Goal: Information Seeking & Learning: Learn about a topic

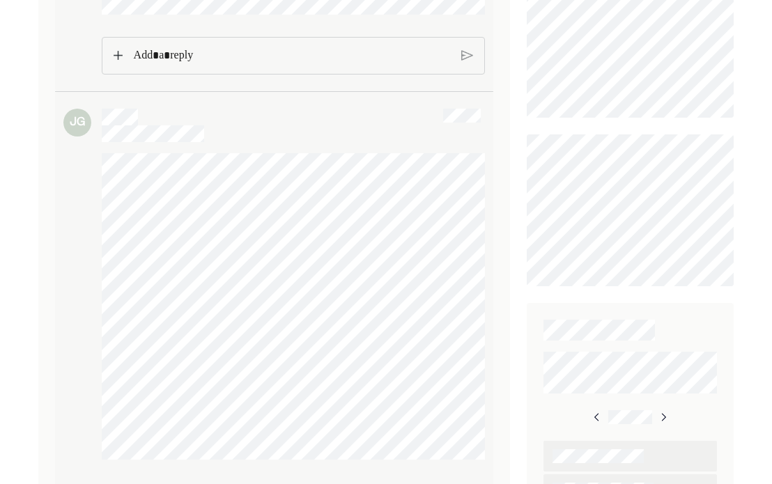
scroll to position [540, 0]
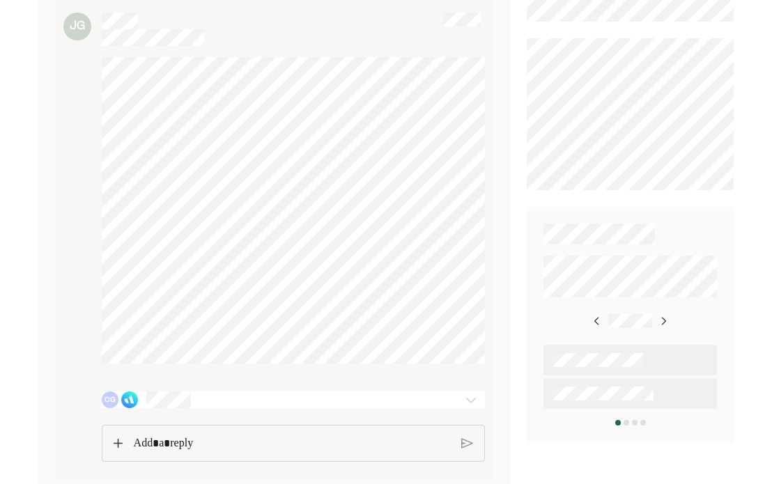
click at [658, 315] on img at bounding box center [662, 320] width 11 height 11
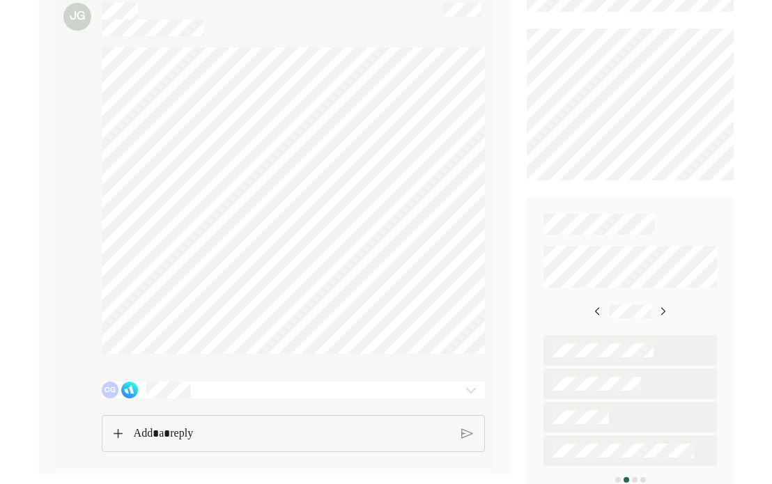
click at [658, 312] on img at bounding box center [662, 311] width 11 height 11
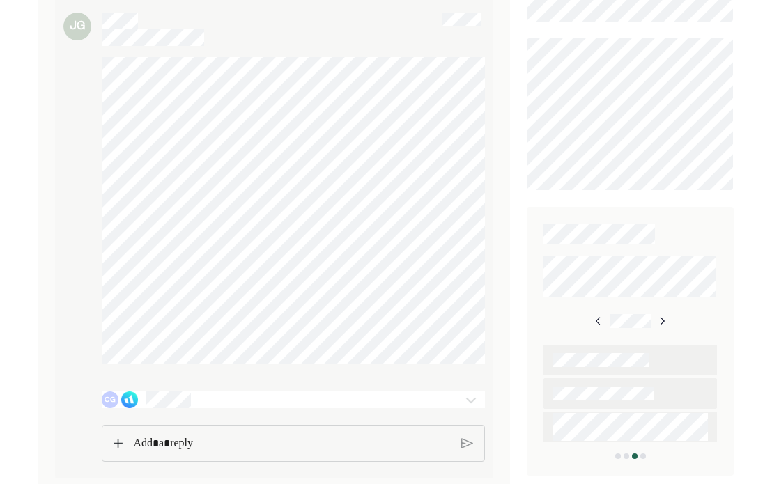
click at [658, 315] on img at bounding box center [661, 320] width 11 height 11
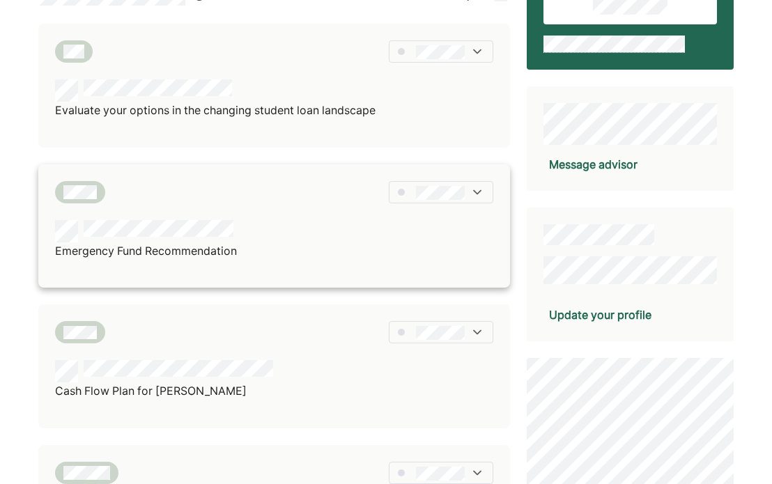
scroll to position [209, 0]
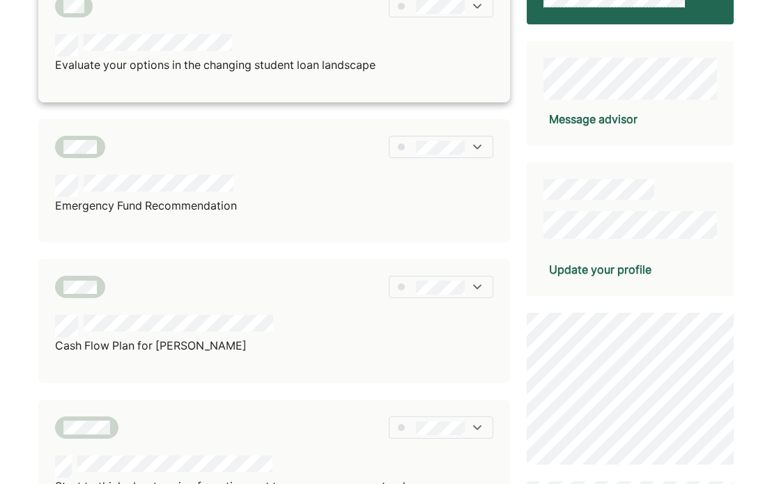
click at [287, 46] on div at bounding box center [215, 45] width 320 height 22
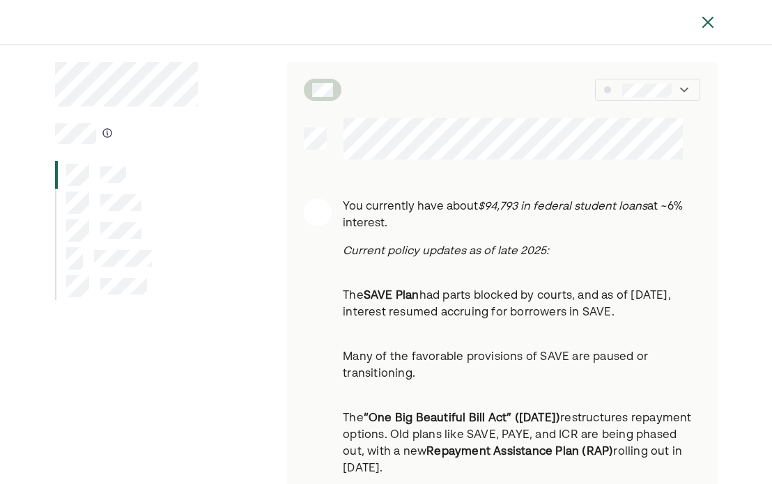
click at [683, 95] on img at bounding box center [684, 90] width 14 height 14
click at [710, 23] on img at bounding box center [707, 22] width 17 height 17
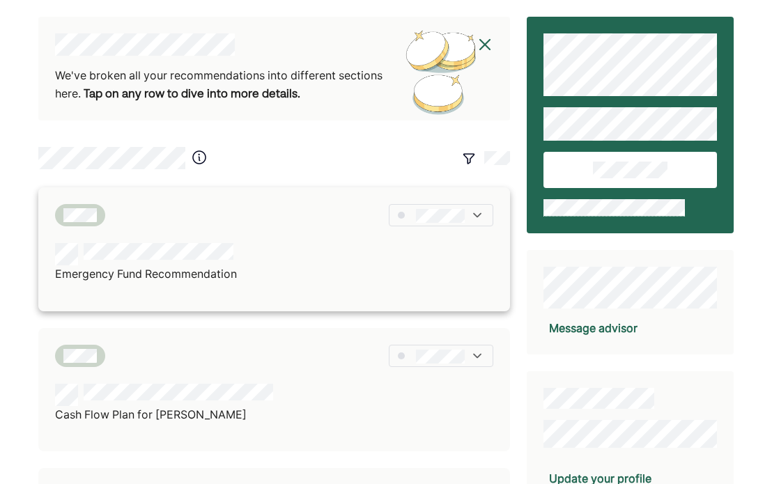
click at [247, 247] on div "Emergency Fund Recommendation" at bounding box center [274, 263] width 438 height 40
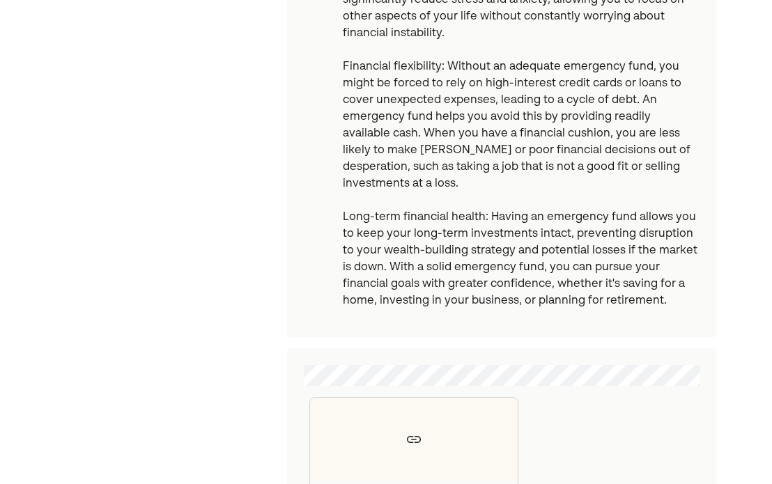
scroll to position [875, 0]
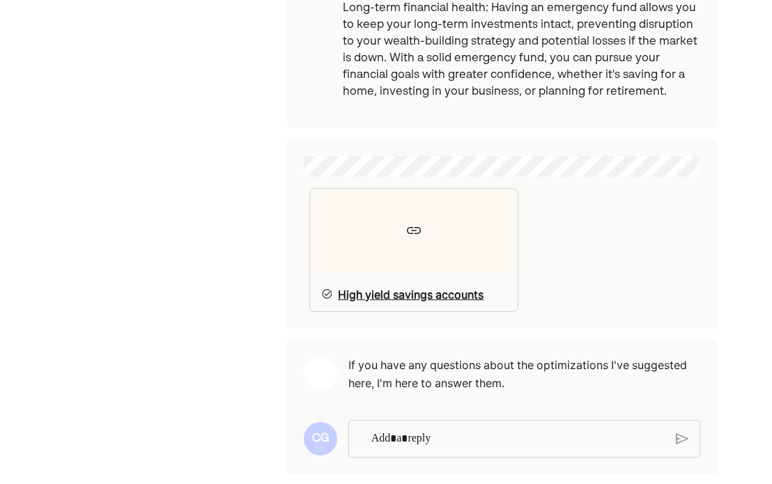
click at [396, 260] on div "High yield savings accounts" at bounding box center [413, 250] width 209 height 124
click at [474, 430] on p "Rich Text Editor. Editing area: main" at bounding box center [518, 439] width 294 height 18
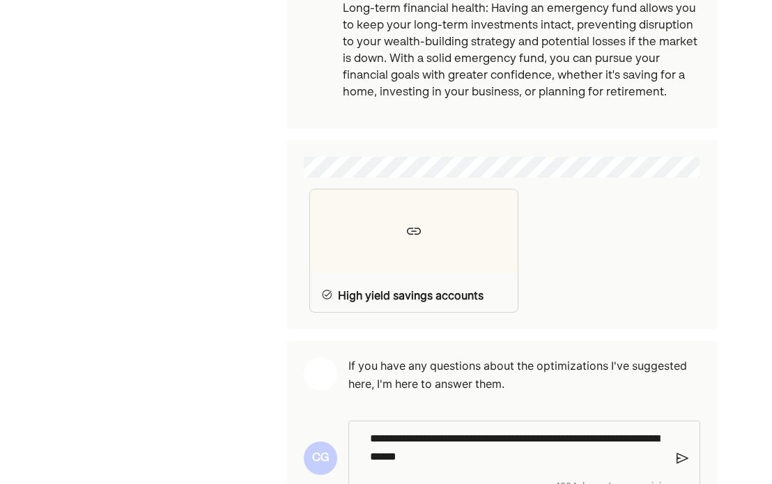
click at [379, 439] on p "**********" at bounding box center [517, 448] width 295 height 36
click at [552, 444] on p "**********" at bounding box center [517, 448] width 295 height 36
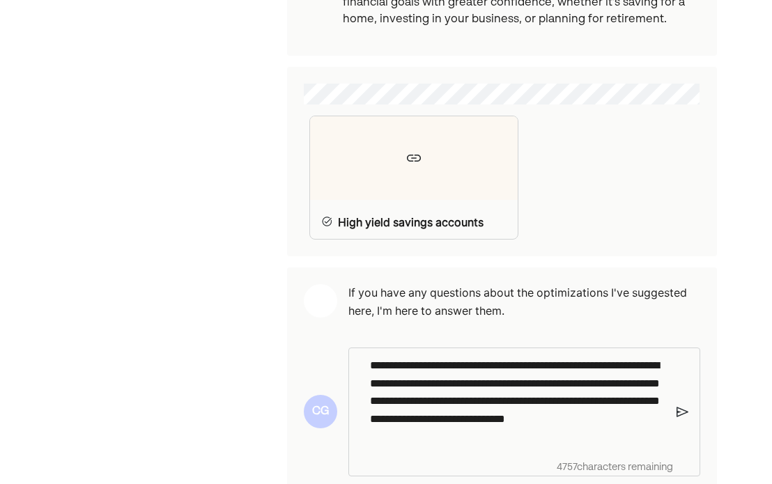
scroll to position [967, 0]
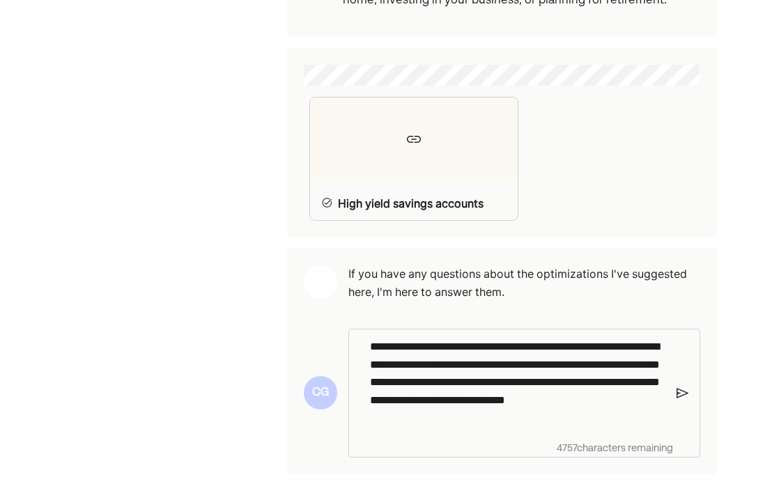
click at [468, 399] on p "**********" at bounding box center [517, 382] width 295 height 89
click at [535, 400] on p "**********" at bounding box center [517, 382] width 295 height 89
click at [681, 387] on img at bounding box center [682, 393] width 12 height 13
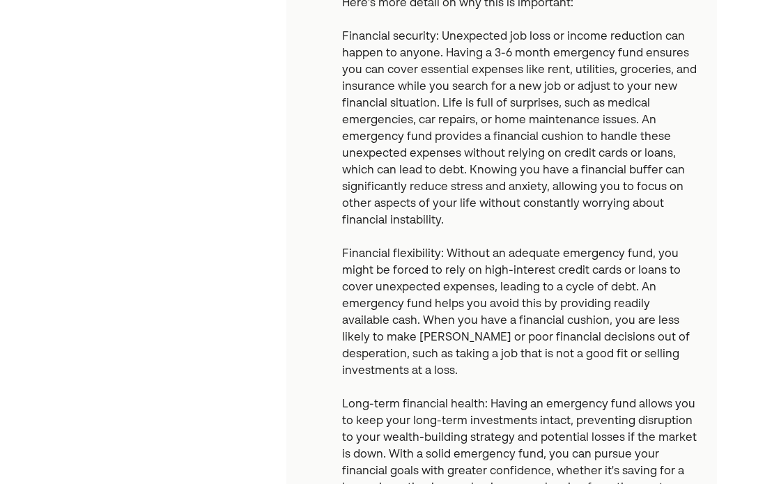
scroll to position [0, 0]
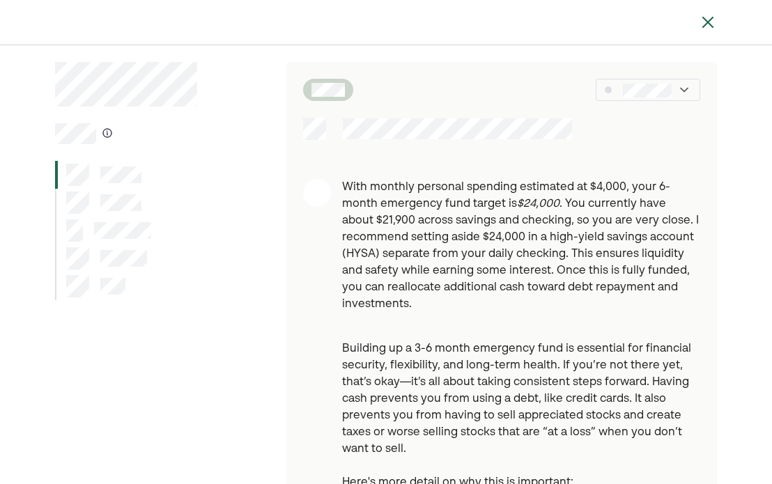
click at [674, 95] on div at bounding box center [647, 90] width 104 height 22
click at [706, 21] on img at bounding box center [707, 22] width 17 height 17
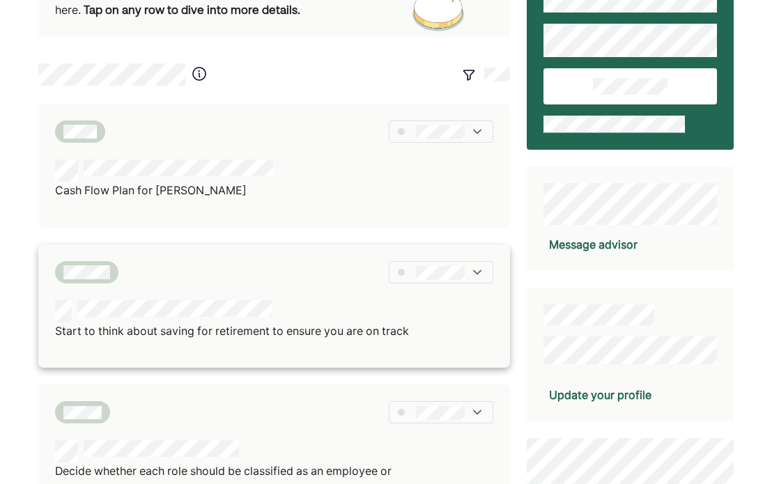
scroll to position [139, 0]
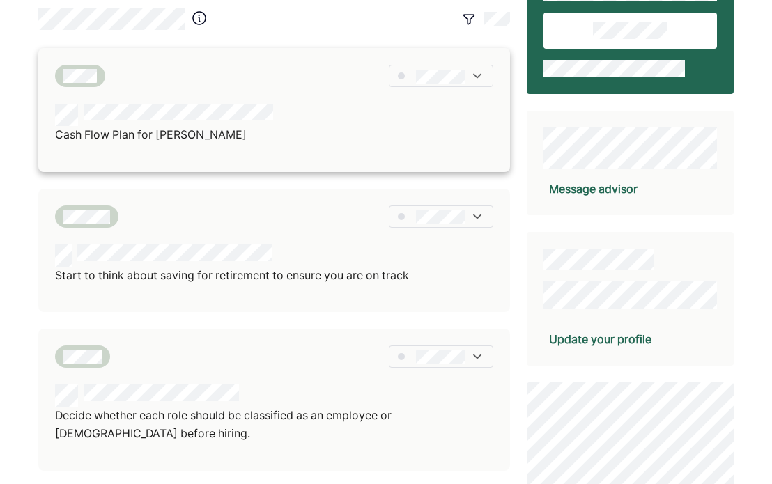
click at [304, 141] on div "Cash Flow Plan for [PERSON_NAME]" at bounding box center [274, 124] width 438 height 40
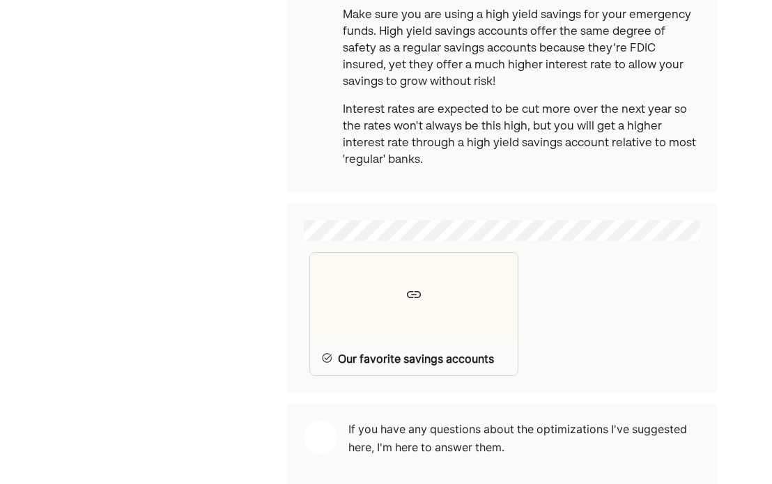
scroll to position [623, 0]
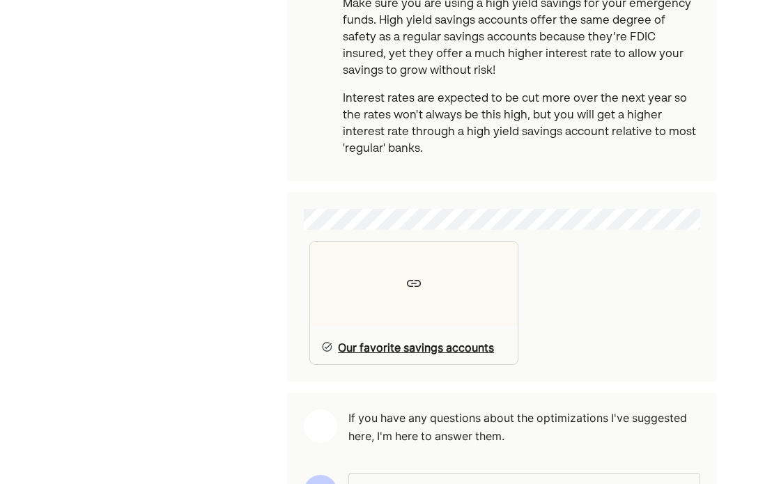
click at [441, 286] on div at bounding box center [414, 284] width 208 height 84
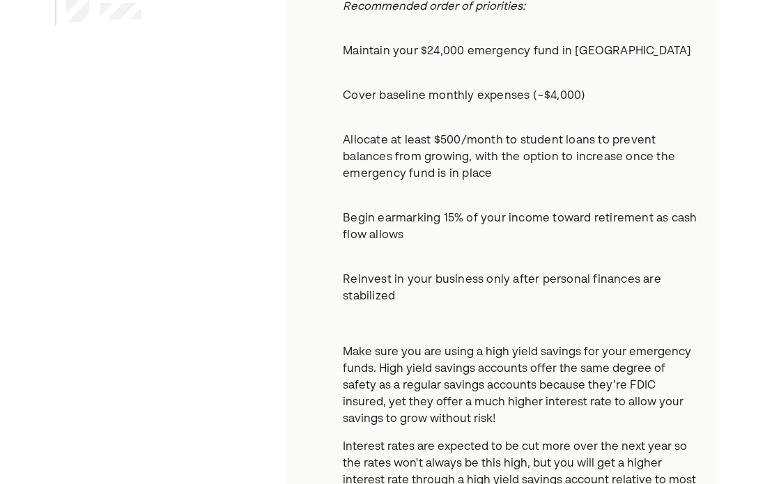
scroll to position [0, 0]
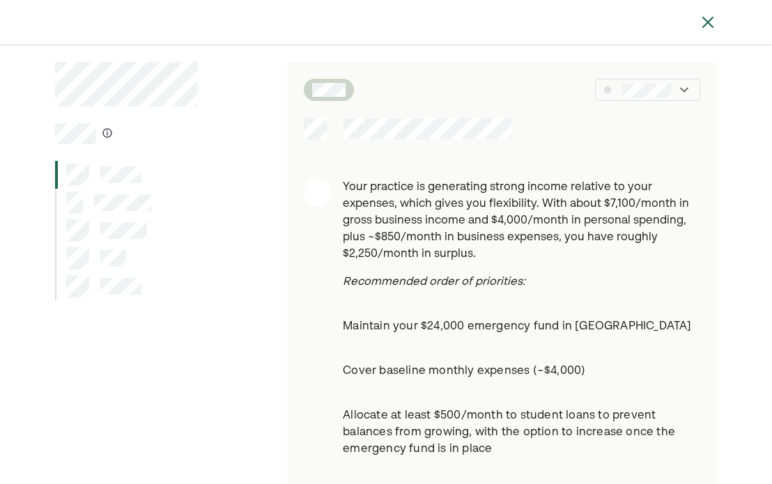
click at [710, 24] on img at bounding box center [707, 22] width 17 height 17
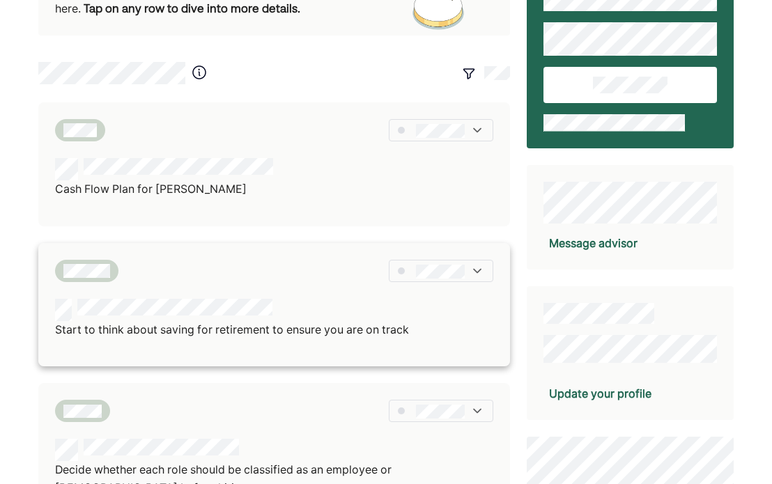
scroll to position [139, 0]
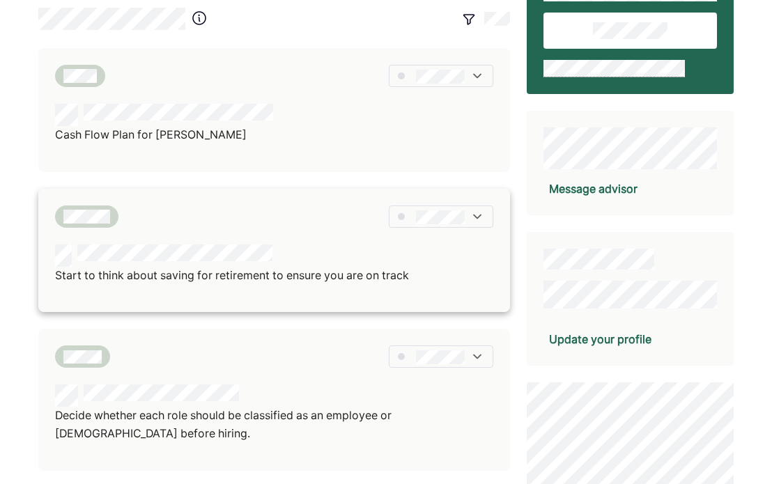
click at [276, 242] on div "Start to think about saving for retirement to ensure you are on track" at bounding box center [273, 251] width 471 height 124
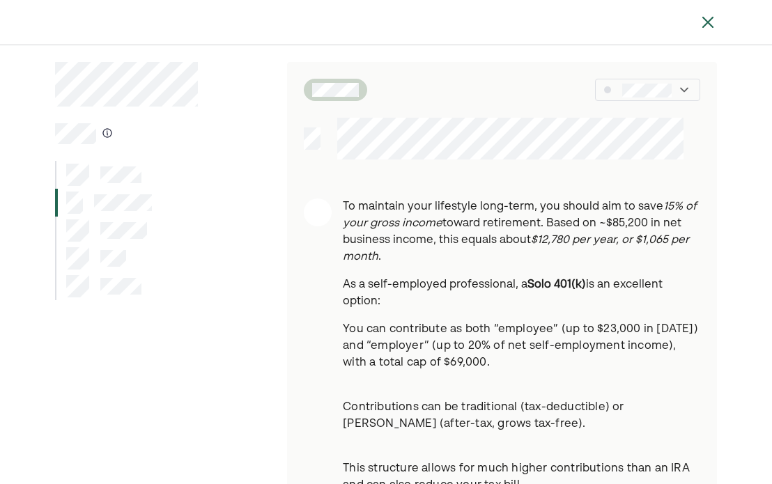
click at [708, 21] on img at bounding box center [707, 22] width 17 height 17
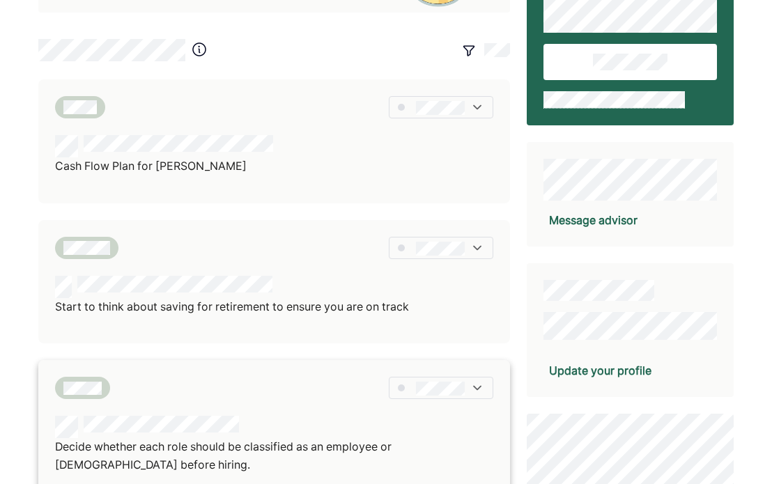
scroll to position [279, 0]
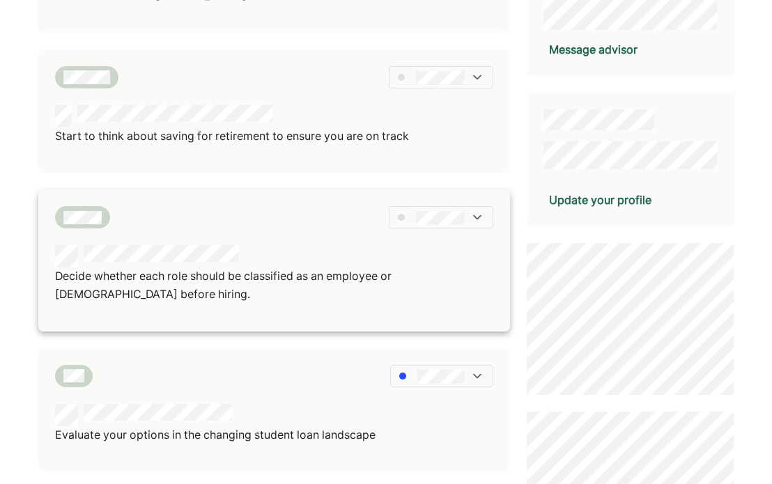
click at [280, 253] on div at bounding box center [274, 256] width 438 height 22
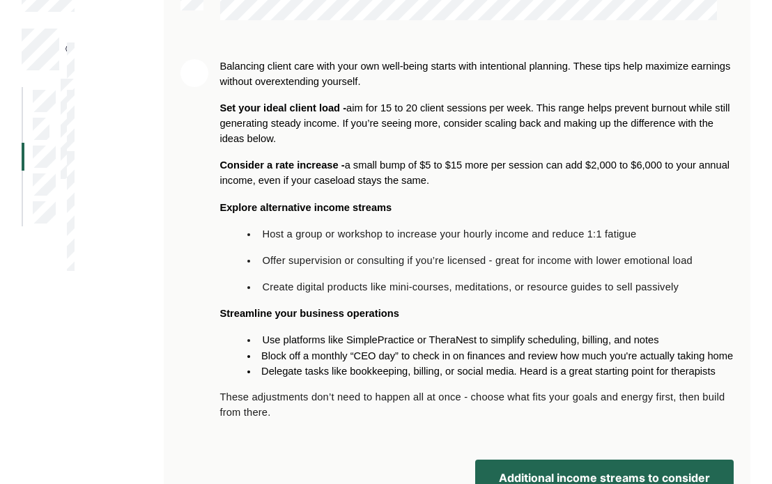
scroll to position [334, 0]
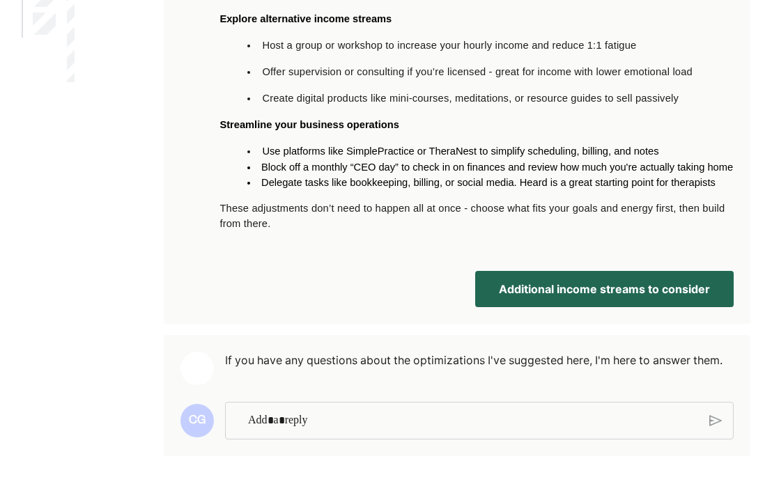
click at [312, 426] on p "Rich Text Editor. Editing area: main" at bounding box center [473, 421] width 451 height 18
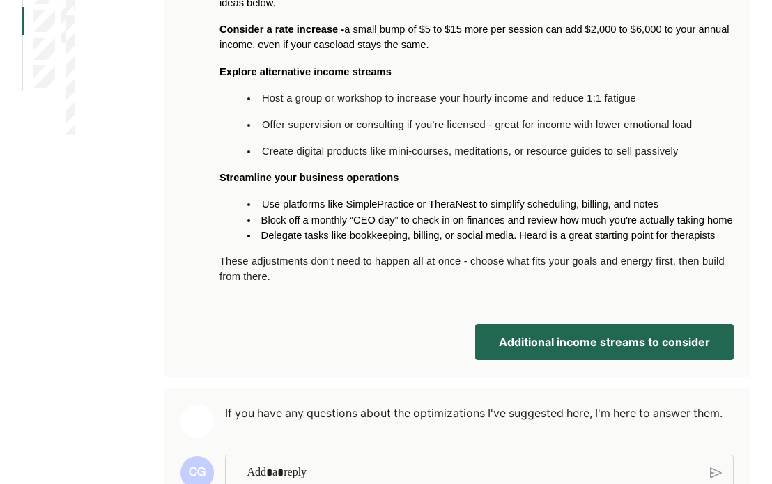
scroll to position [279, 0]
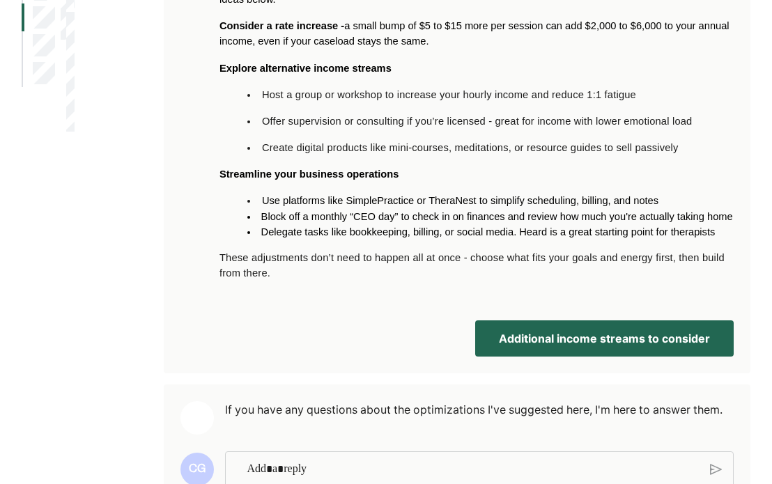
click at [607, 350] on button "Additional income streams to consider" at bounding box center [604, 338] width 258 height 36
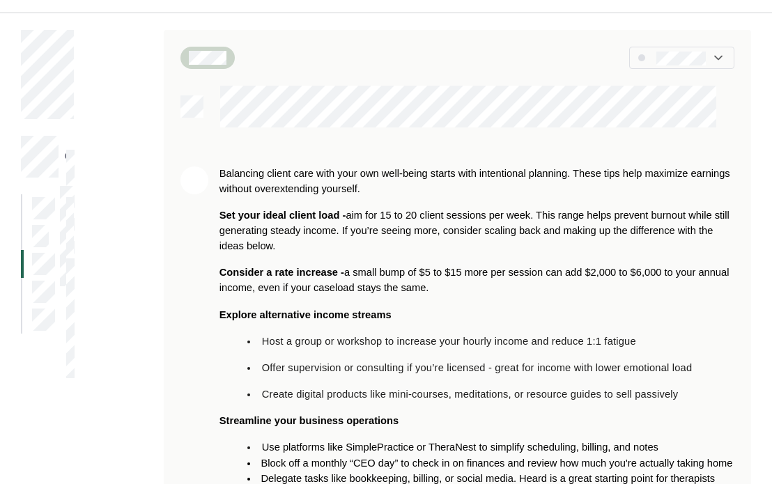
scroll to position [0, 0]
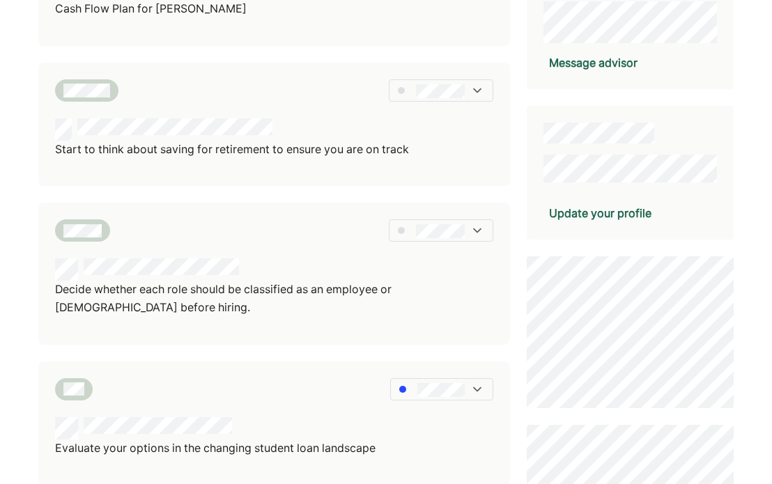
scroll to position [279, 0]
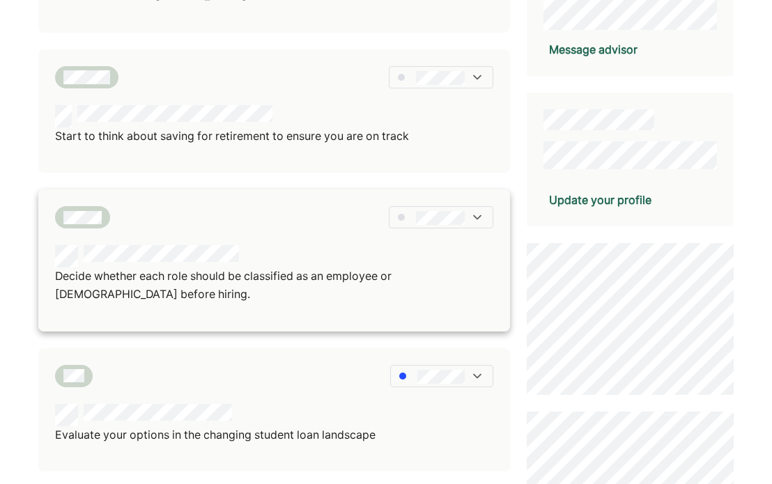
click at [262, 261] on div at bounding box center [274, 256] width 438 height 22
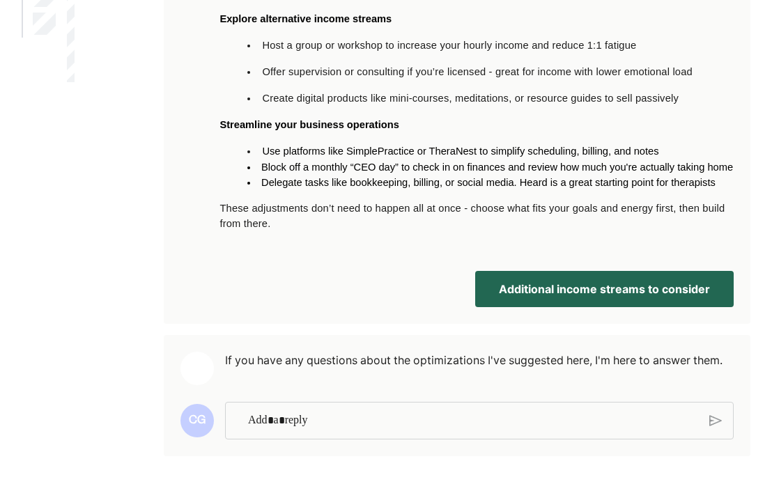
scroll to position [334, 0]
click at [312, 422] on p "Rich Text Editor. Editing area: main" at bounding box center [473, 421] width 451 height 18
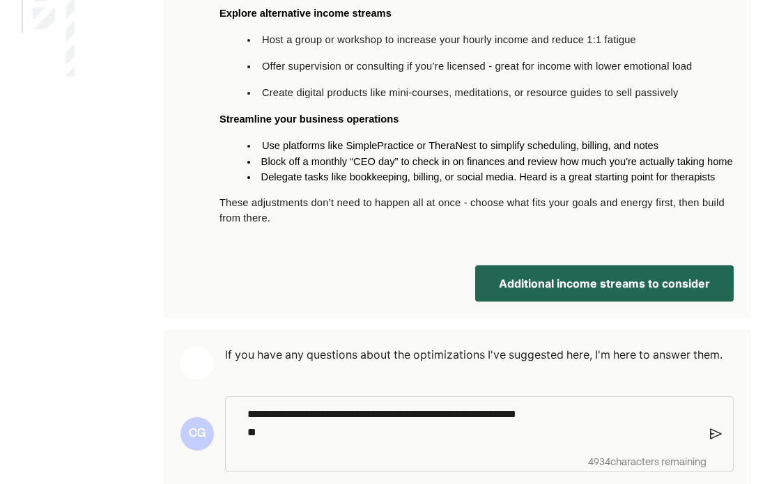
drag, startPoint x: 265, startPoint y: 220, endPoint x: 320, endPoint y: 451, distance: 237.5
click at [320, 449] on div "**********" at bounding box center [473, 423] width 466 height 52
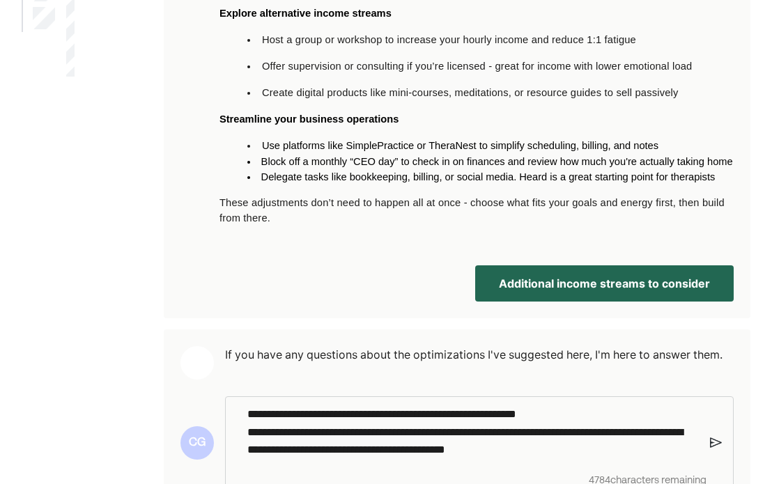
click at [658, 458] on p "**********" at bounding box center [473, 432] width 452 height 54
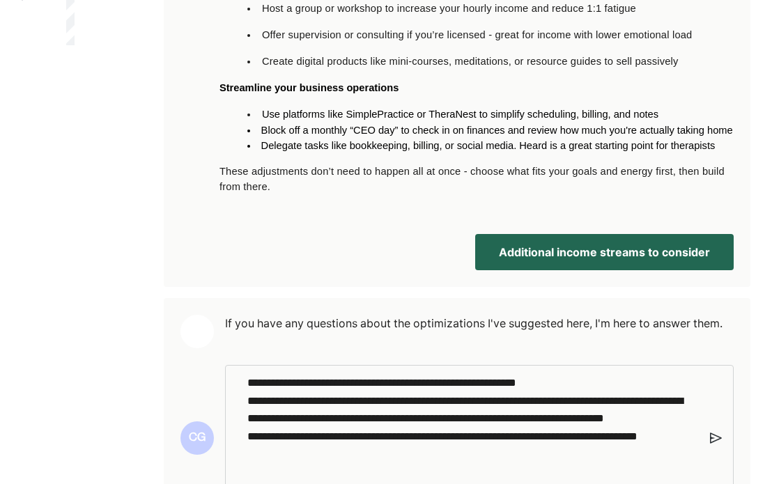
scroll to position [381, 0]
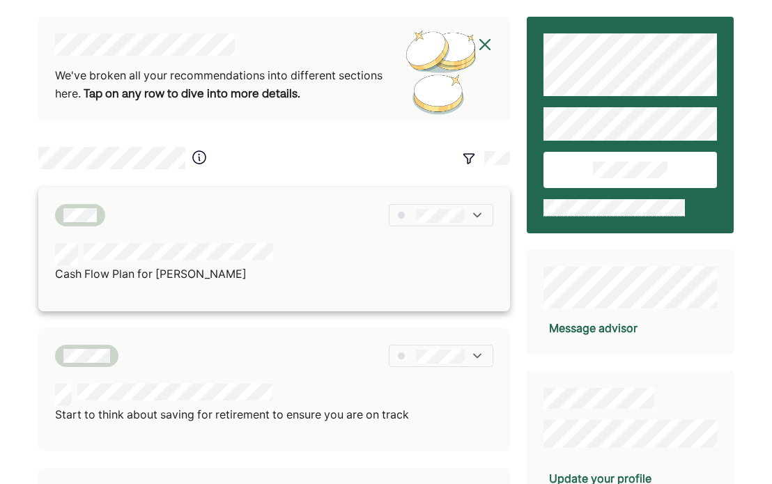
click at [318, 263] on div "Cash Flow Plan for [PERSON_NAME]" at bounding box center [274, 263] width 438 height 40
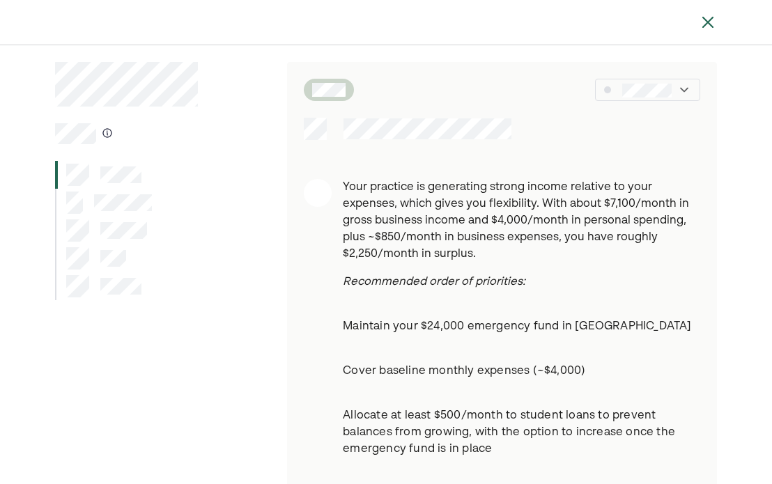
click at [705, 22] on img at bounding box center [707, 22] width 17 height 17
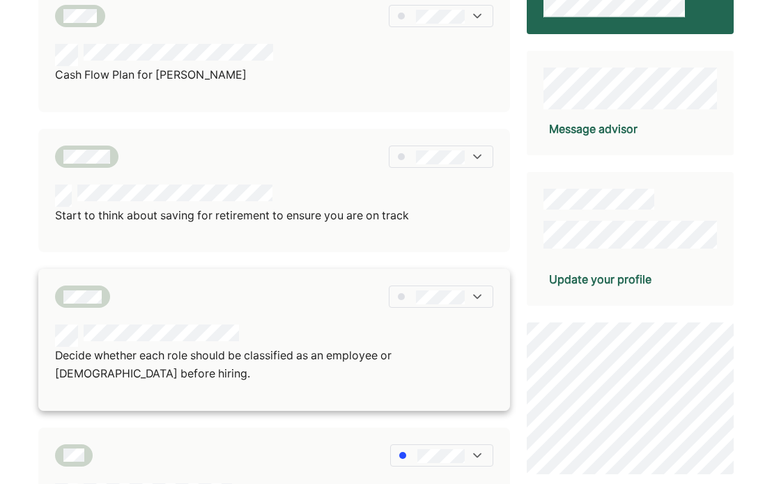
scroll to position [279, 0]
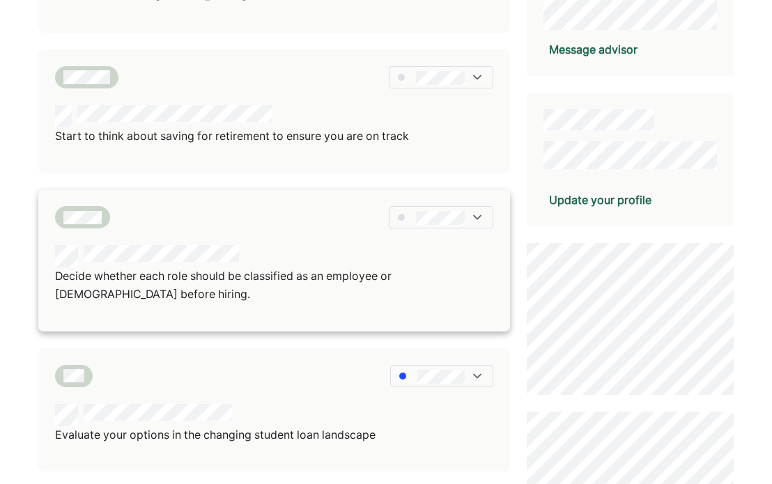
click at [256, 241] on div "Decide whether each role should be classified as an employee or [DEMOGRAPHIC_DA…" at bounding box center [273, 259] width 471 height 141
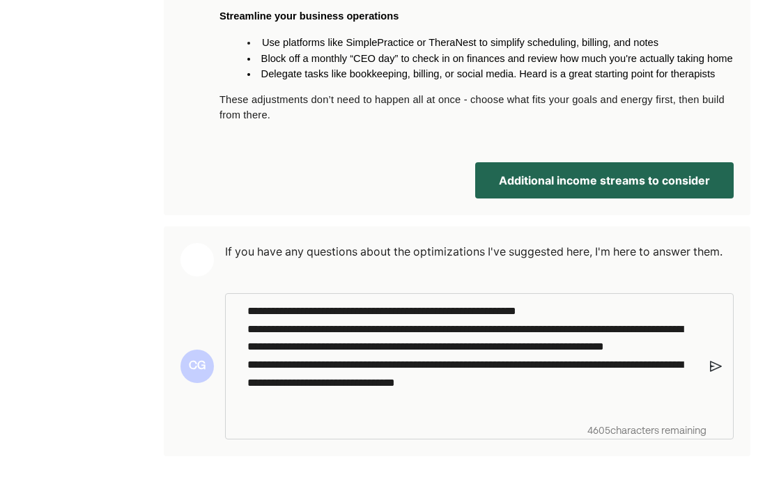
scroll to position [444, 0]
click at [593, 397] on p "**********" at bounding box center [473, 355] width 452 height 107
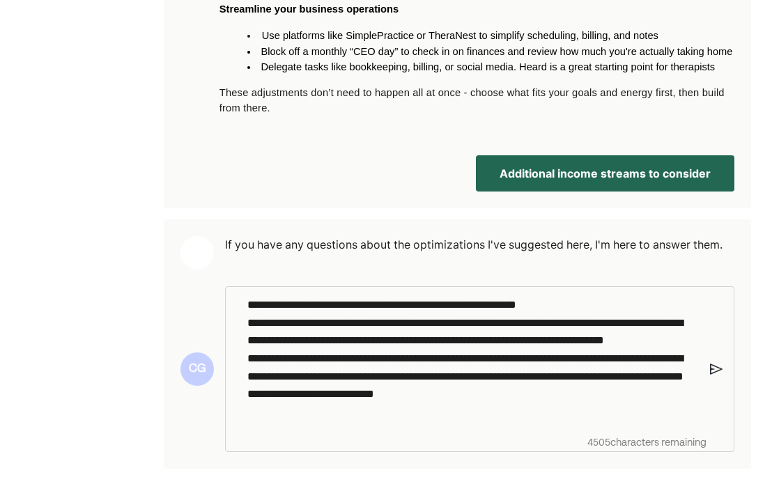
click at [712, 374] on img at bounding box center [716, 369] width 13 height 13
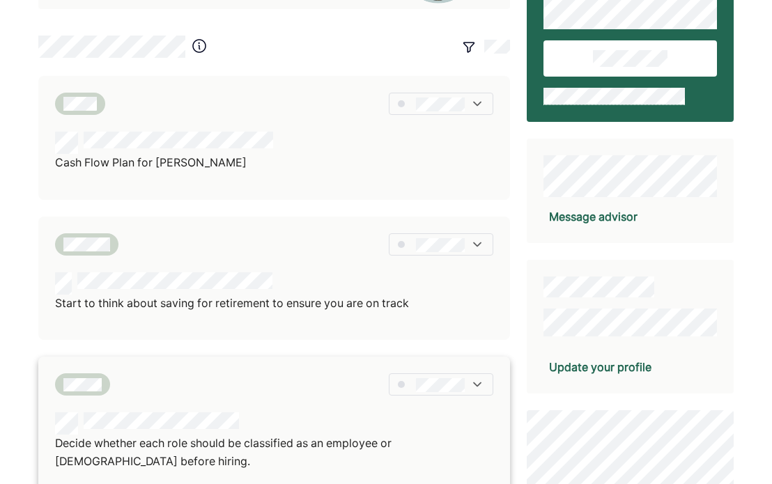
scroll to position [209, 0]
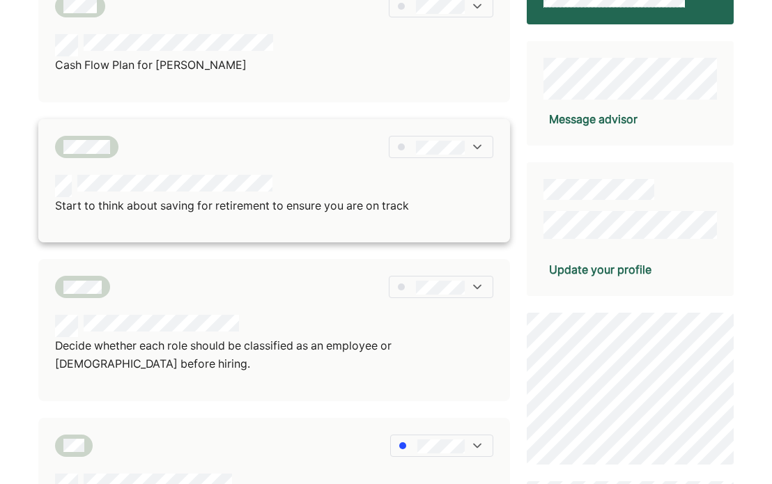
click at [226, 208] on p "Start to think about saving for retirement to ensure you are on track" at bounding box center [232, 206] width 354 height 18
